Goal: Participate in discussion: Engage in conversation with other users on a specific topic

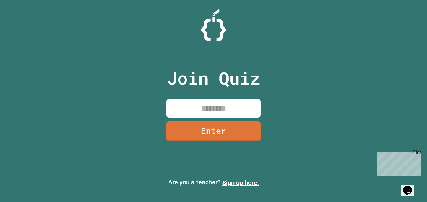
click at [209, 111] on input at bounding box center [213, 108] width 94 height 19
type input "********"
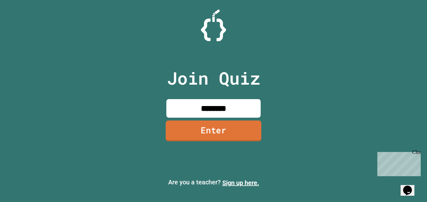
click at [211, 129] on link "Enter" at bounding box center [214, 130] width 96 height 21
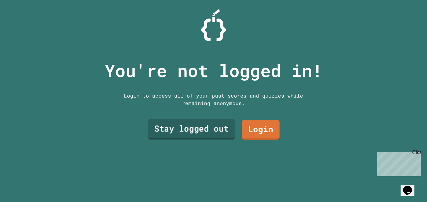
click at [211, 129] on link "Stay logged out" at bounding box center [191, 128] width 87 height 21
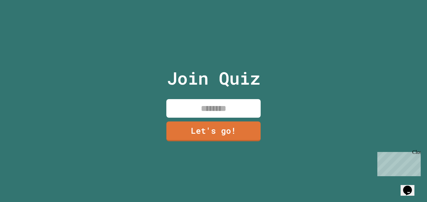
click at [222, 111] on input at bounding box center [213, 108] width 94 height 19
type input "*****"
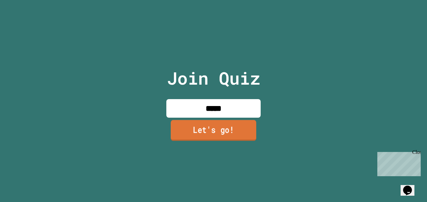
click at [220, 128] on link "Let's go!" at bounding box center [213, 130] width 85 height 21
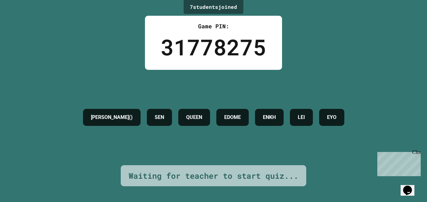
drag, startPoint x: 184, startPoint y: 80, endPoint x: 139, endPoint y: 59, distance: 50.2
click at [139, 59] on div "7 student s joined Game PIN: 31778275 [PERSON_NAME]() SEN QUEEN [PERSON_NAME] L…" at bounding box center [213, 101] width 427 height 202
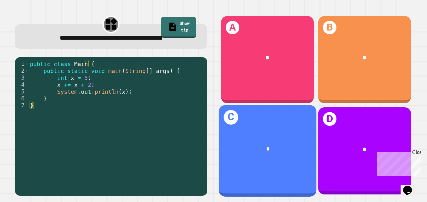
click at [252, 108] on div "C *" at bounding box center [266, 150] width 97 height 91
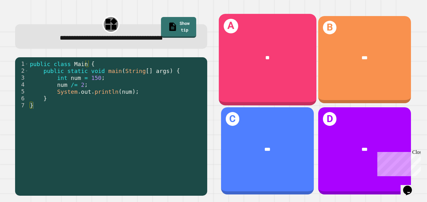
click at [268, 79] on div "A **" at bounding box center [266, 59] width 97 height 91
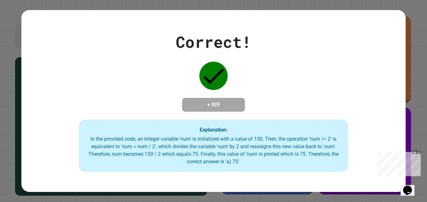
click at [263, 72] on div "Correct! + 929 Explanation: In the provided code, an integer variable 'num' is …" at bounding box center [213, 100] width 384 height 141
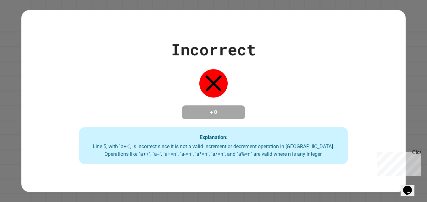
click at [302, 58] on div "Incorrect + 0 Explanation: Line 5, with `a+-;`, is incorrect since it is not a …" at bounding box center [213, 101] width 384 height 126
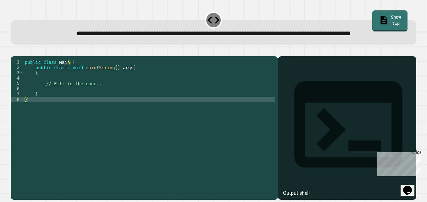
drag, startPoint x: 271, startPoint y: 191, endPoint x: 270, endPoint y: 178, distance: 12.6
click at [270, 178] on div "1 2 3 4 5 6 7 8 public class Main { public static void main ( String [ ] args )…" at bounding box center [213, 124] width 410 height 155
click at [299, 140] on div at bounding box center [347, 136] width 132 height 125
click at [288, 102] on div at bounding box center [347, 136] width 132 height 125
click at [18, 36] on div "**********" at bounding box center [213, 32] width 405 height 25
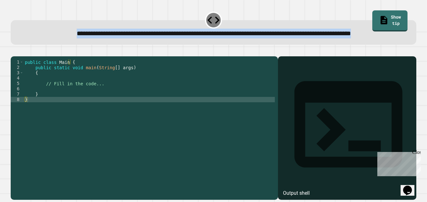
drag, startPoint x: 18, startPoint y: 36, endPoint x: 244, endPoint y: 41, distance: 225.4
click at [244, 41] on div "**********" at bounding box center [213, 32] width 405 height 25
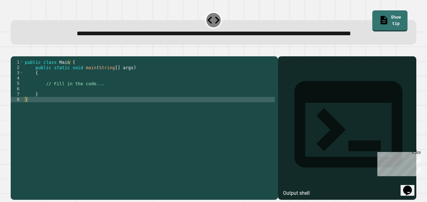
drag, startPoint x: 244, startPoint y: 41, endPoint x: 221, endPoint y: 58, distance: 27.5
click at [221, 58] on div "1 2 3 4 5 6 7 8 public class Main { public static void main ( String [ ] args )…" at bounding box center [213, 124] width 410 height 155
click at [140, 121] on div "public class Main { public static void main ( String [ ] args ) { // Fill in th…" at bounding box center [149, 115] width 251 height 112
type textarea "**********"
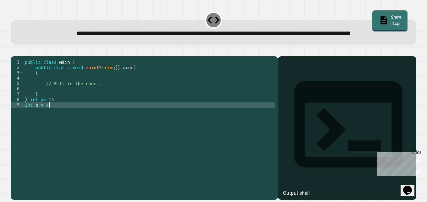
scroll to position [0, 1]
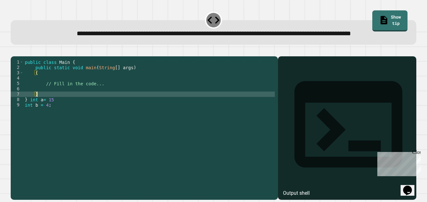
click at [41, 116] on div "public class Main { public static void main ( String [ ] args ) { // Fill in th…" at bounding box center [149, 115] width 251 height 112
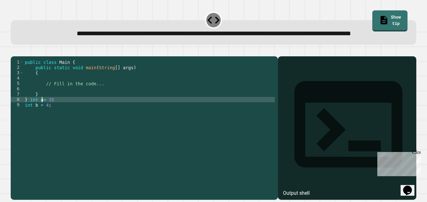
click at [41, 118] on div "public class Main { public static void main ( String [ ] args ) { // Fill in th…" at bounding box center [149, 115] width 251 height 112
click at [55, 117] on div "public class Main { public static void main ( String [ ] args ) { // Fill in th…" at bounding box center [149, 115] width 251 height 112
click at [52, 132] on div "public class Main { public static void main ( String [ ] args ) { // Fill in th…" at bounding box center [149, 115] width 251 height 112
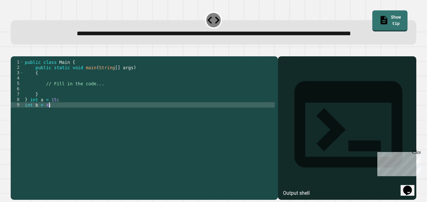
scroll to position [0, 2]
click at [60, 124] on div "public class Main { public static void main ( String [ ] args ) { // Fill in th…" at bounding box center [149, 115] width 251 height 112
type textarea "**********"
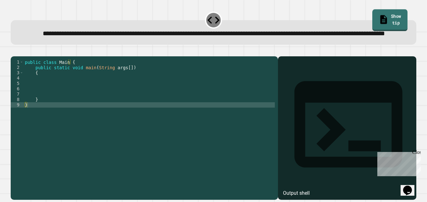
click at [379, 19] on link "Show tip" at bounding box center [389, 20] width 35 height 22
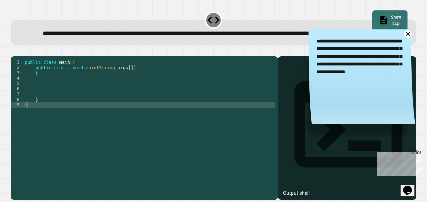
click at [404, 38] on icon at bounding box center [408, 34] width 8 height 8
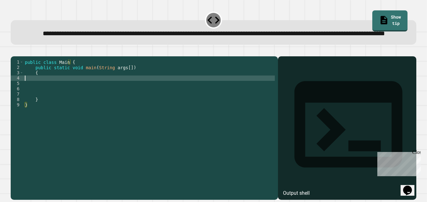
click at [68, 96] on div "public class Main { public static void main ( String args [ ]) { } }" at bounding box center [149, 115] width 251 height 112
click at [14, 51] on icon "button" at bounding box center [14, 51] width 0 height 0
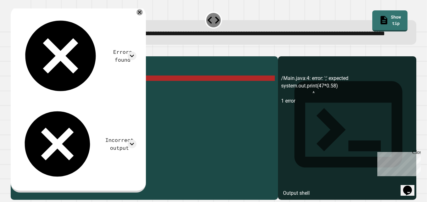
click at [26, 95] on div "public class Main { public static void main ( String args [ ]) { system . out .…" at bounding box center [149, 115] width 251 height 112
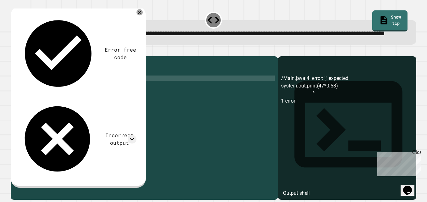
scroll to position [0, 0]
click at [14, 51] on icon "button" at bounding box center [14, 51] width 0 height 0
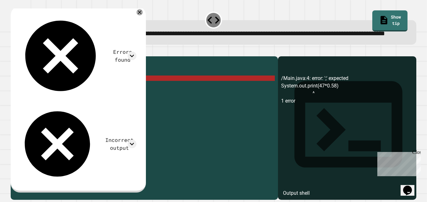
click at [86, 100] on div "public class Main { public static void main ( String args [ ]) { System . out .…" at bounding box center [149, 115] width 251 height 112
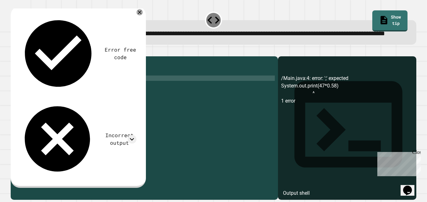
type textarea "**********"
click at [14, 51] on icon "button" at bounding box center [14, 51] width 0 height 0
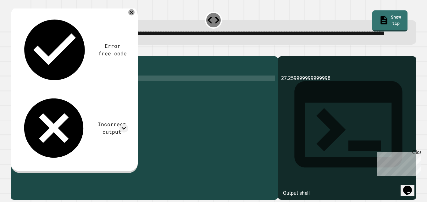
click at [25, 56] on div at bounding box center [213, 53] width 405 height 8
click at [20, 57] on icon "button" at bounding box center [17, 55] width 3 height 4
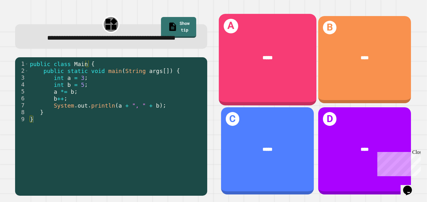
click at [254, 70] on div "*****" at bounding box center [266, 57] width 97 height 29
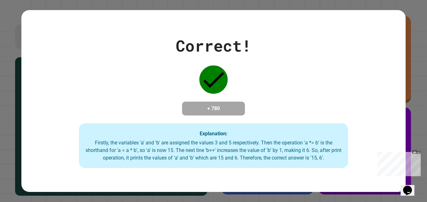
click at [288, 180] on div "Correct! + 780 Explanation: Firstly, the variables 'a' and 'b' are assigned the…" at bounding box center [213, 101] width 384 height 182
